Goal: Check status: Check status

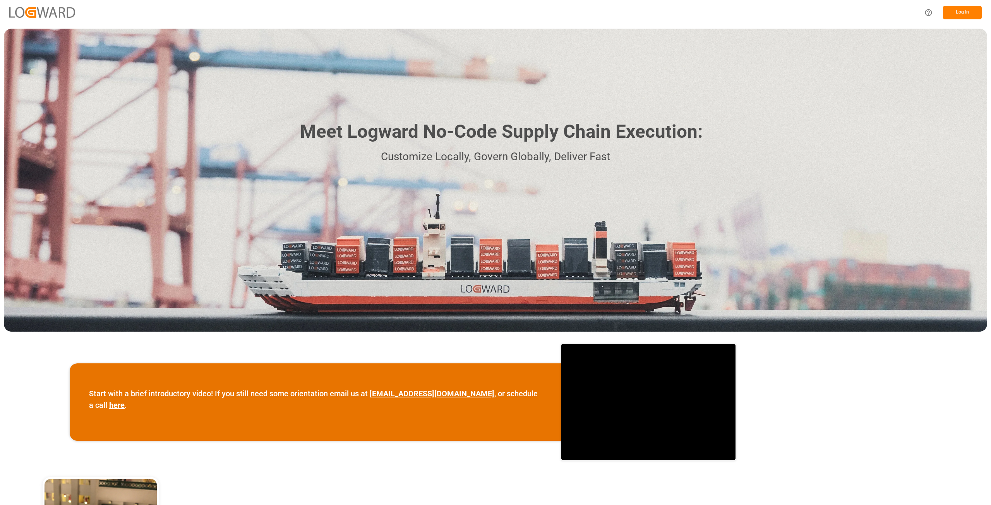
click at [946, 11] on button "Log In" at bounding box center [962, 13] width 39 height 14
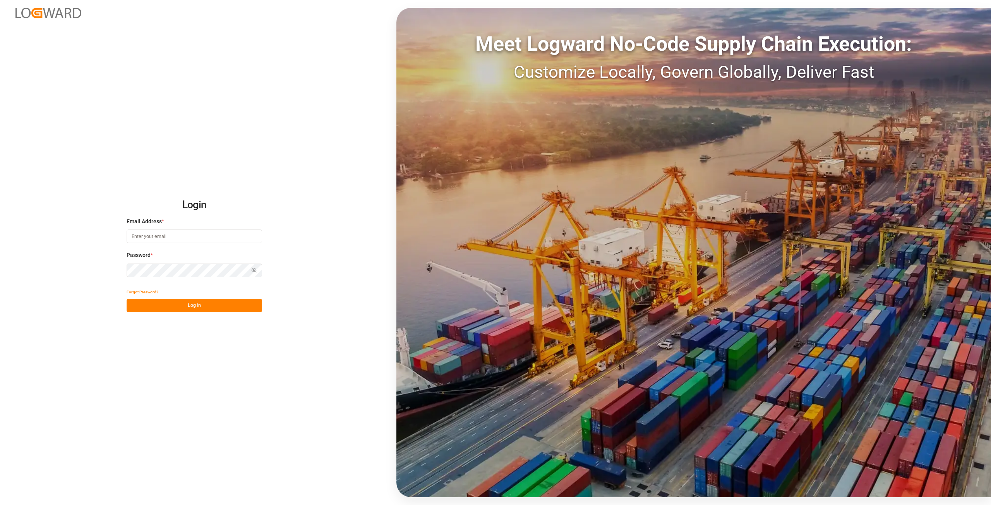
click at [183, 231] on input at bounding box center [194, 236] width 135 height 14
type input "[PERSON_NAME][EMAIL_ADDRESS][DOMAIN_NAME]"
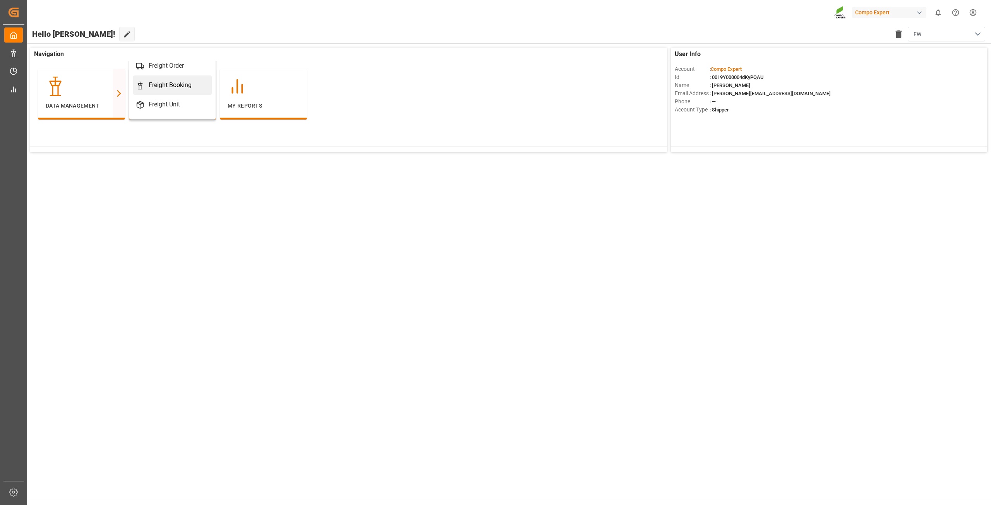
click at [162, 86] on div "Freight Booking" at bounding box center [170, 84] width 43 height 9
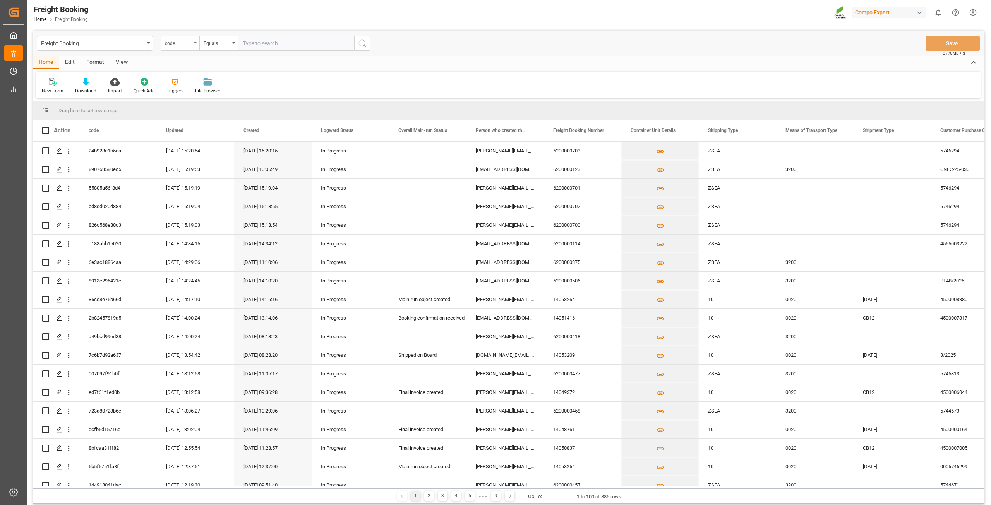
click at [177, 39] on div "code" at bounding box center [178, 42] width 26 height 9
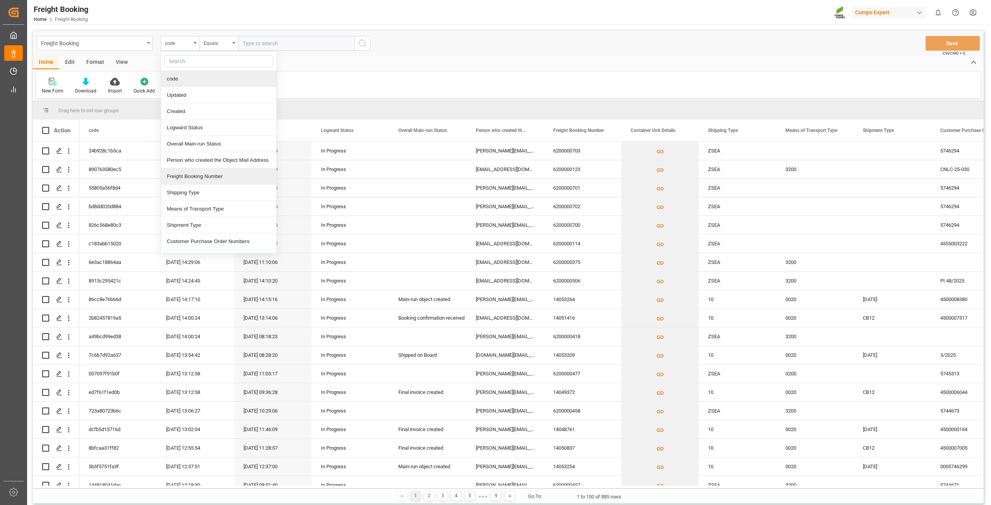
click at [203, 174] on div "Freight Booking Number" at bounding box center [218, 176] width 115 height 16
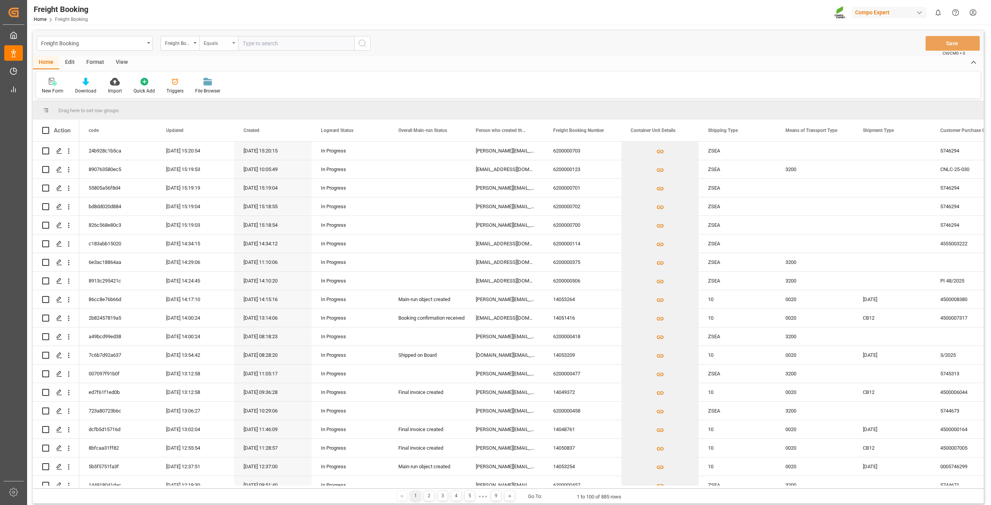
click at [228, 43] on div "Equals" at bounding box center [217, 42] width 26 height 9
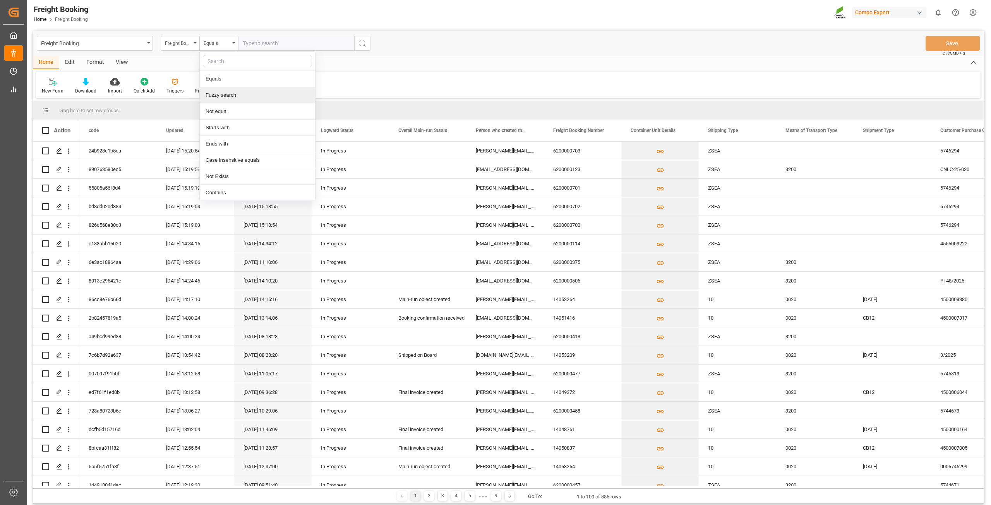
click at [228, 101] on div "Fuzzy search" at bounding box center [257, 95] width 115 height 16
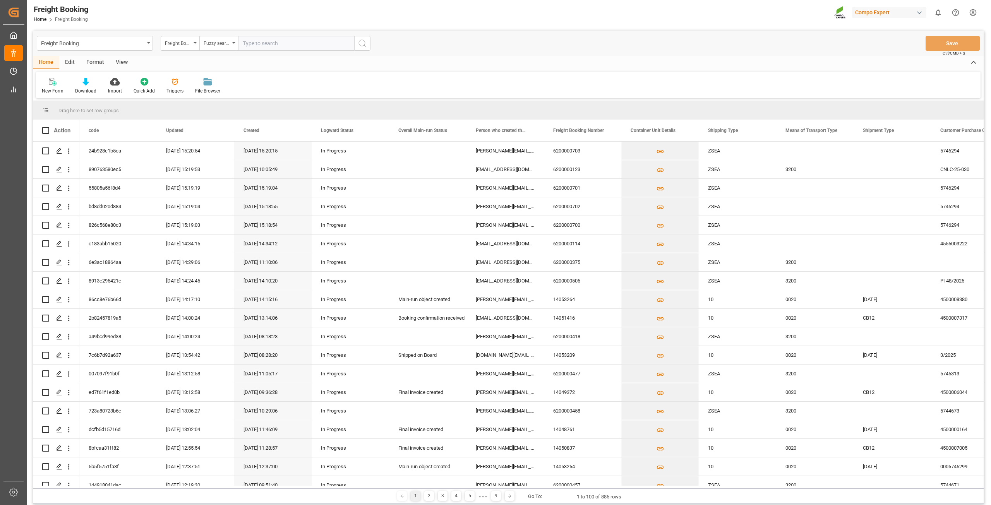
click at [268, 47] on input "text" at bounding box center [296, 43] width 116 height 15
type input "6200000459"
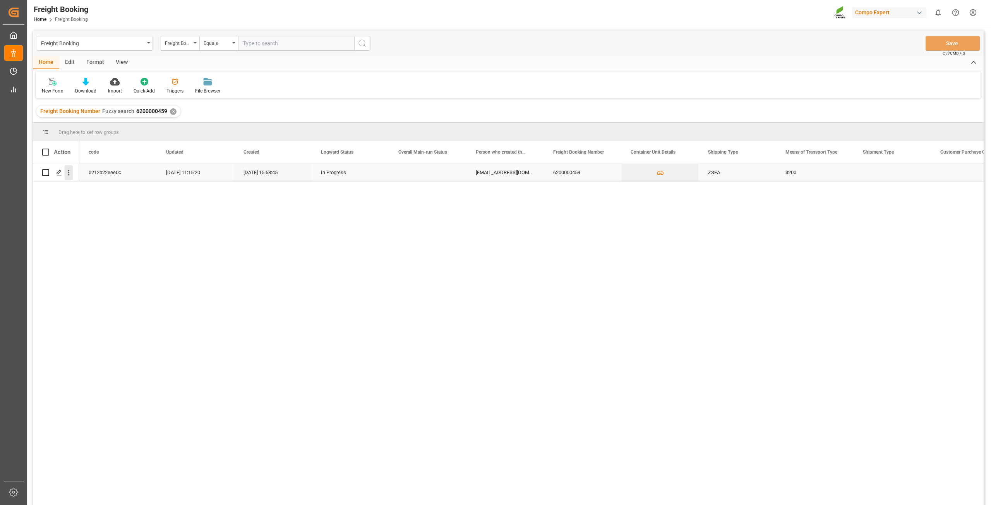
click at [66, 172] on icon "open menu" at bounding box center [69, 173] width 8 height 8
click at [98, 191] on span "Open in new tab" at bounding box center [119, 189] width 70 height 8
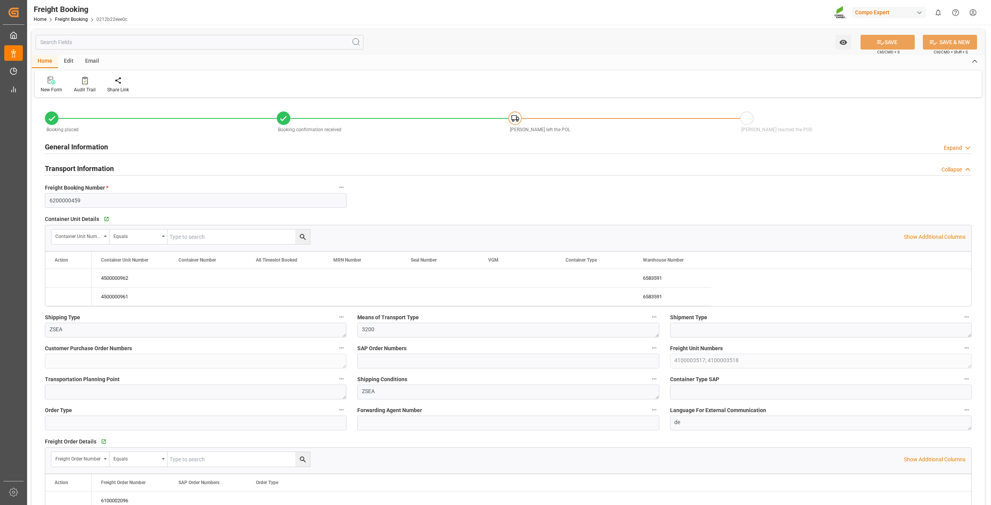
type input "JPUKB"
type input "CNYTN"
type input "0"
type input "72800"
type input "24.09.2025 19:00"
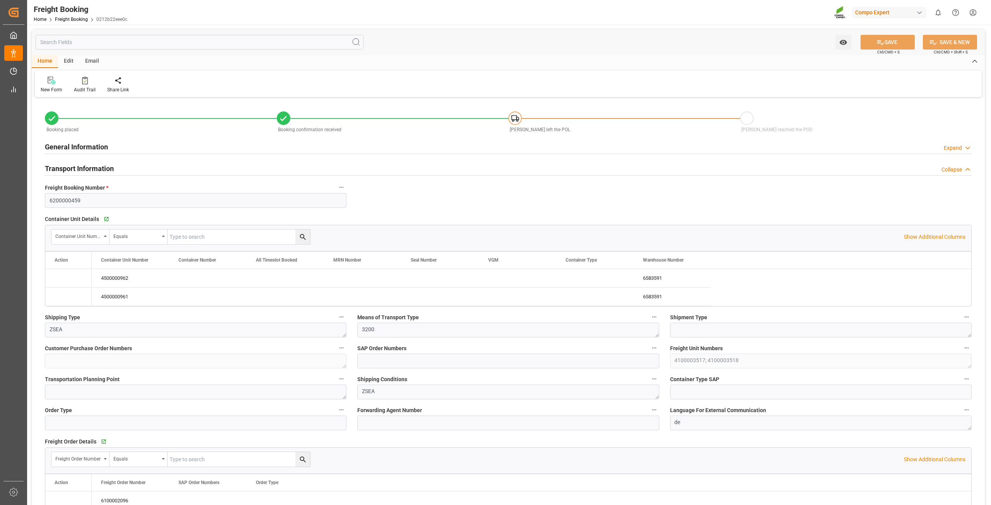
type input "27.09.2025 18:00"
type input "14.11.2025 19:00"
type input "12.08.2025 15:58"
type input "13.08.2025 16:43"
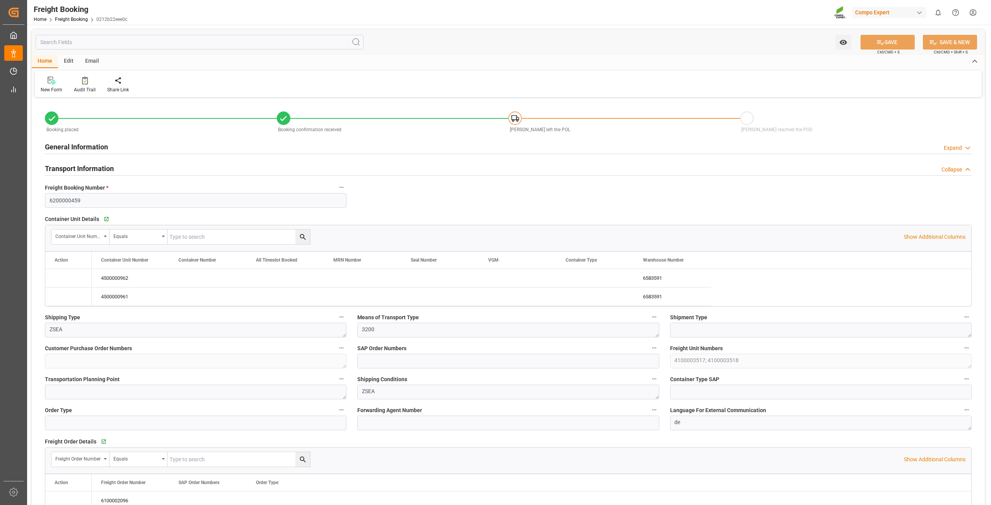
type input "13.08.2025 16:43"
type input "18.09.2025 09:48"
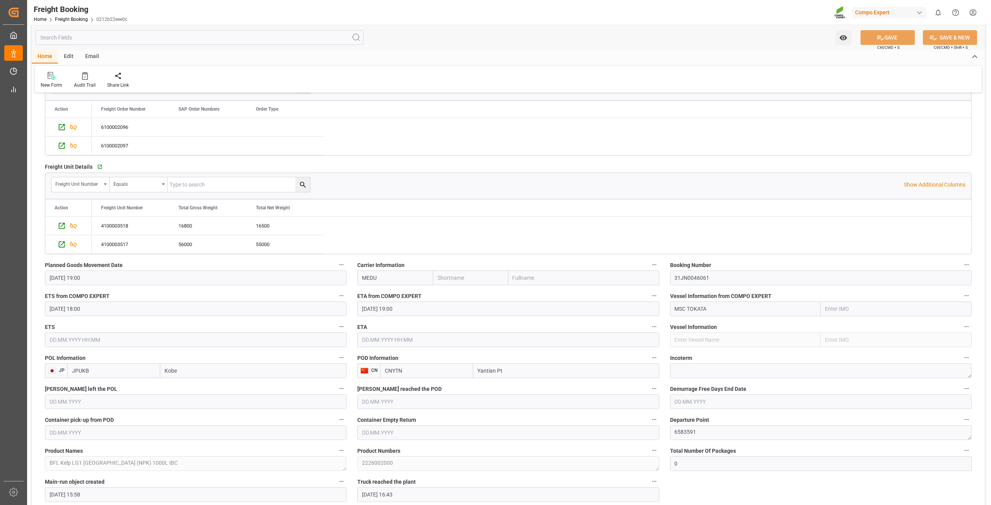
scroll to position [387, 0]
